Goal: Information Seeking & Learning: Check status

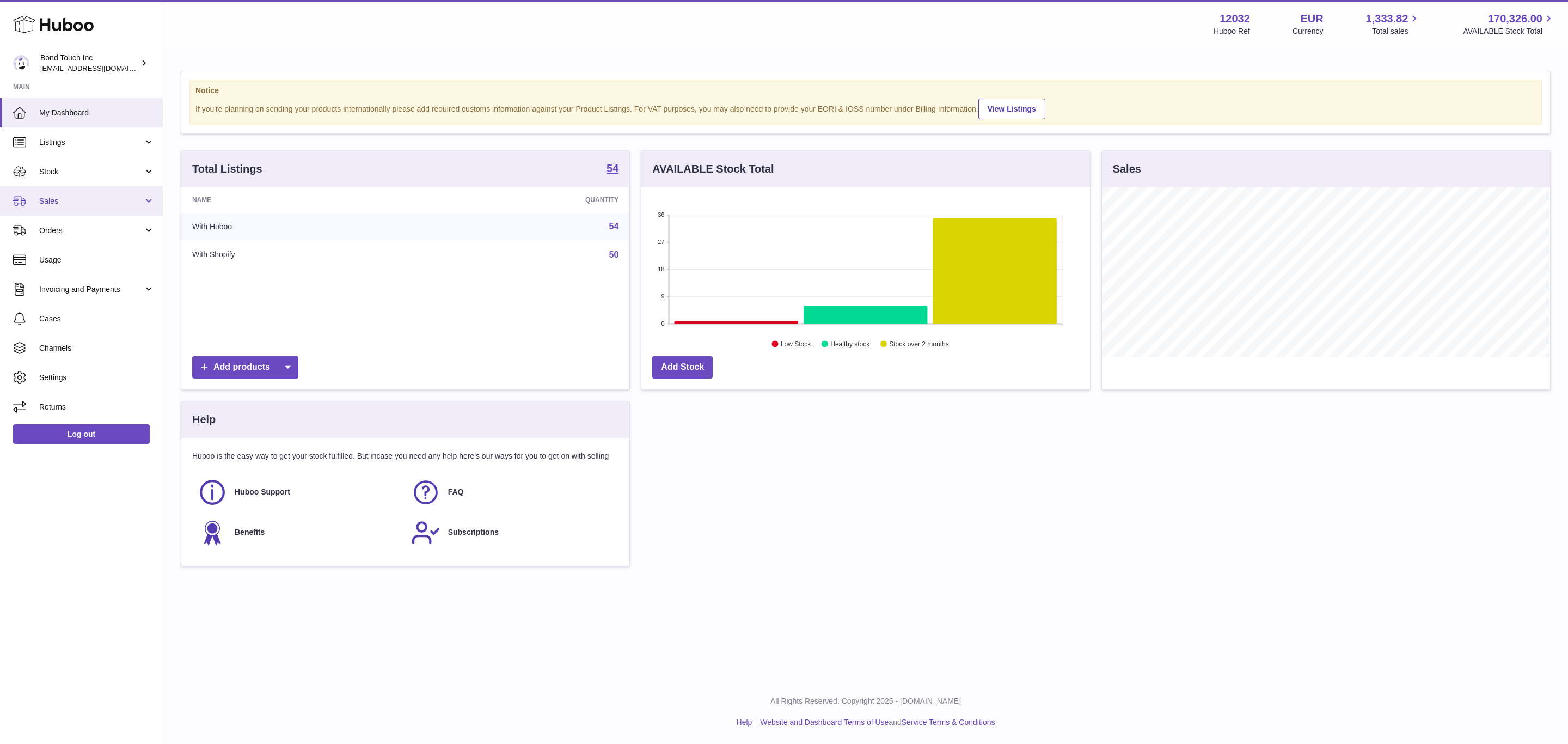
scroll to position [170, 447]
click at [70, 206] on link "Sales" at bounding box center [81, 201] width 163 height 29
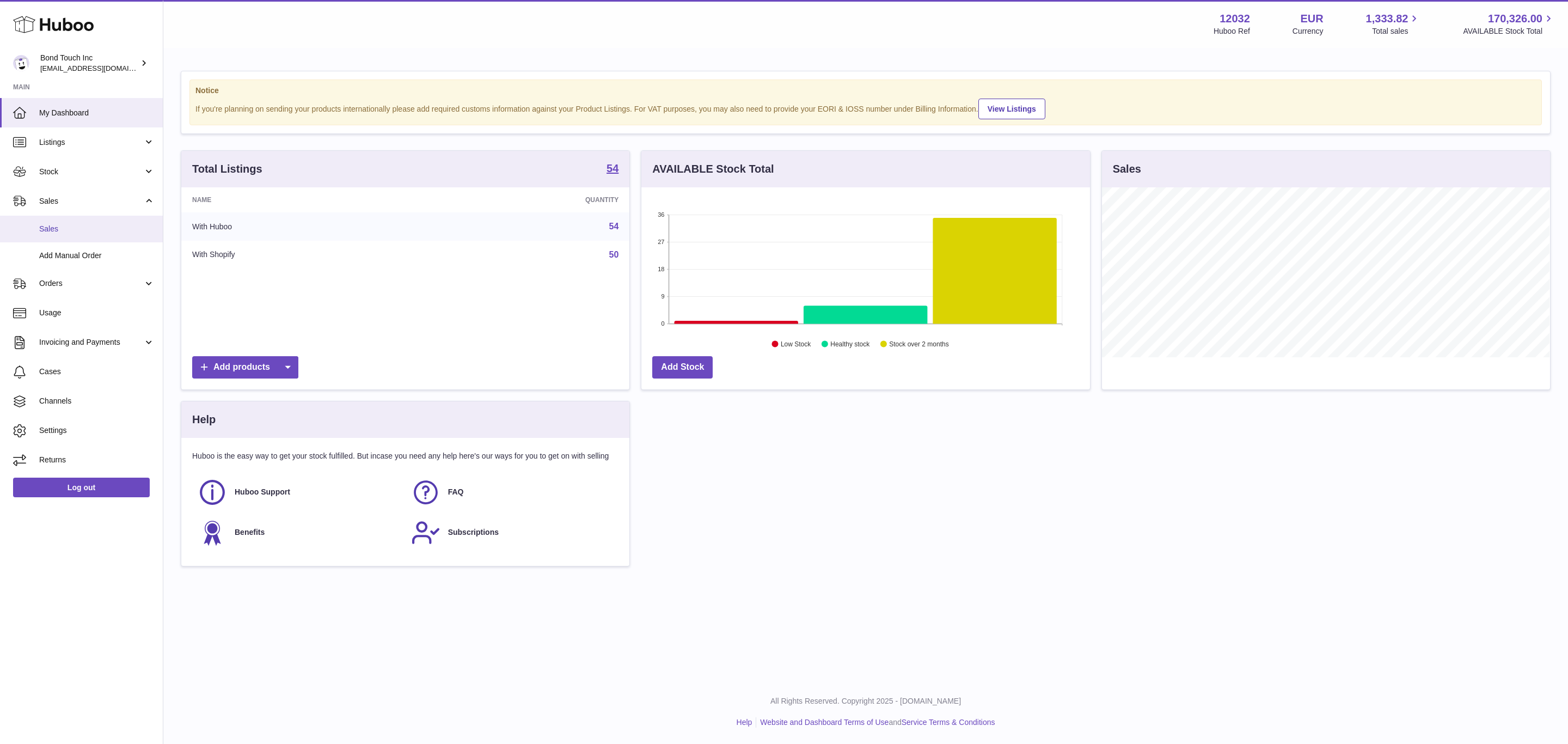
click at [72, 229] on span "Sales" at bounding box center [96, 229] width 116 height 11
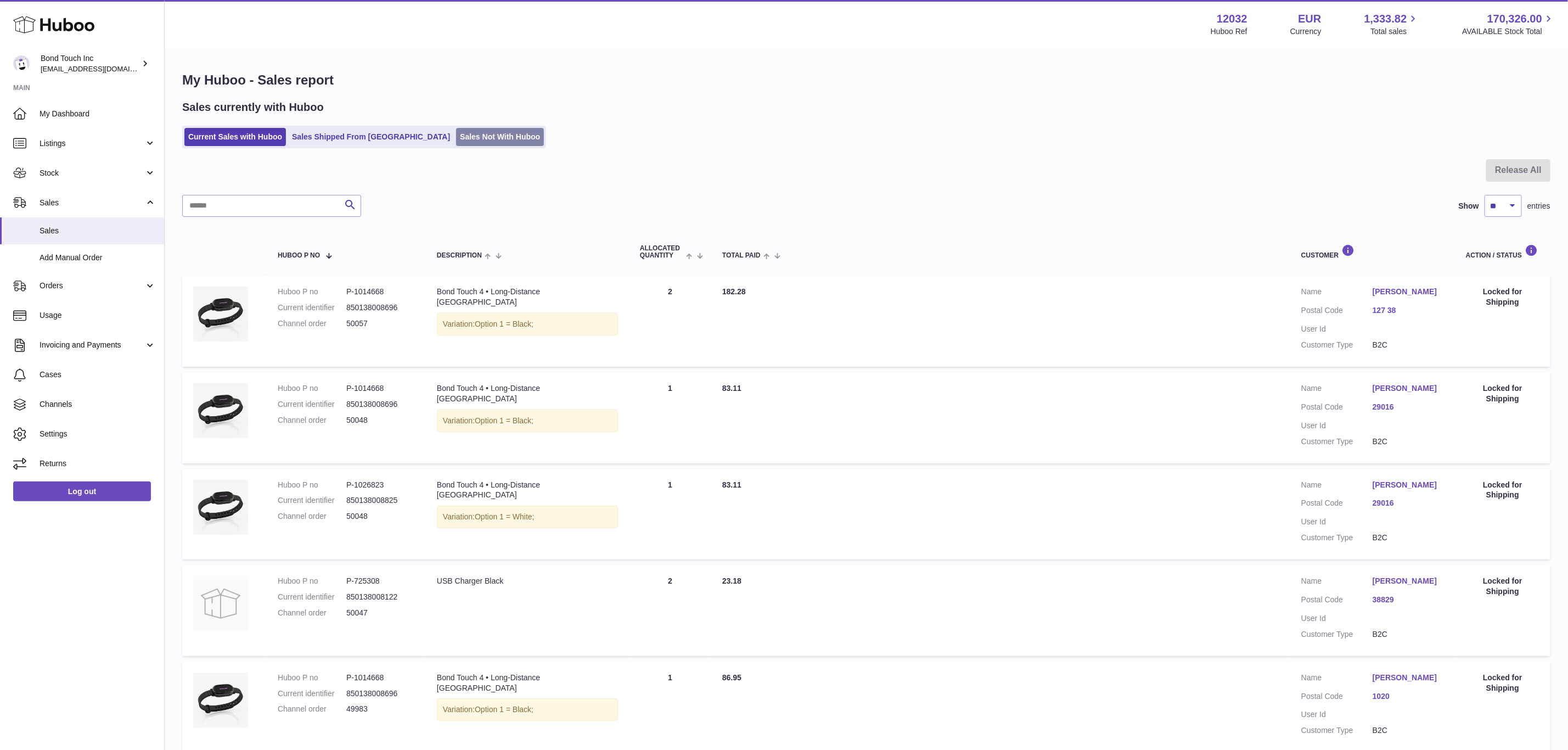
click at [456, 128] on link "Sales Not With Huboo" at bounding box center [500, 136] width 88 height 18
